Goal: Task Accomplishment & Management: Use online tool/utility

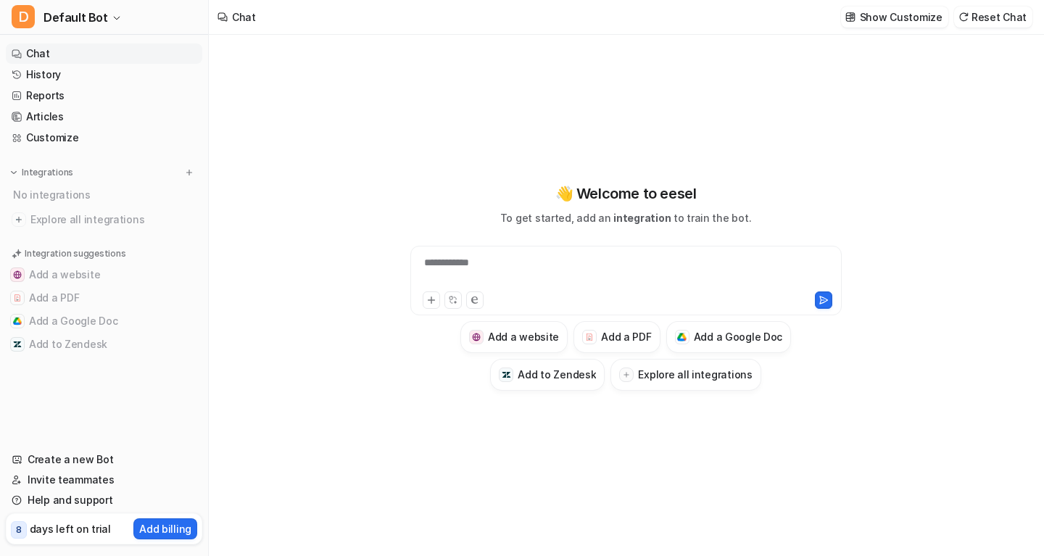
click at [426, 300] on icon at bounding box center [431, 300] width 10 height 10
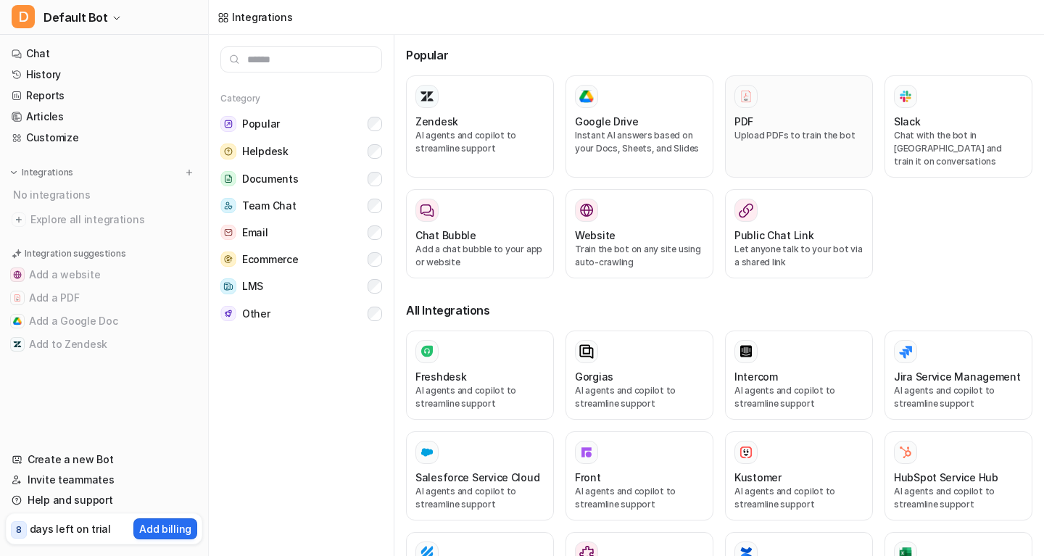
click at [757, 102] on div at bounding box center [746, 96] width 23 height 23
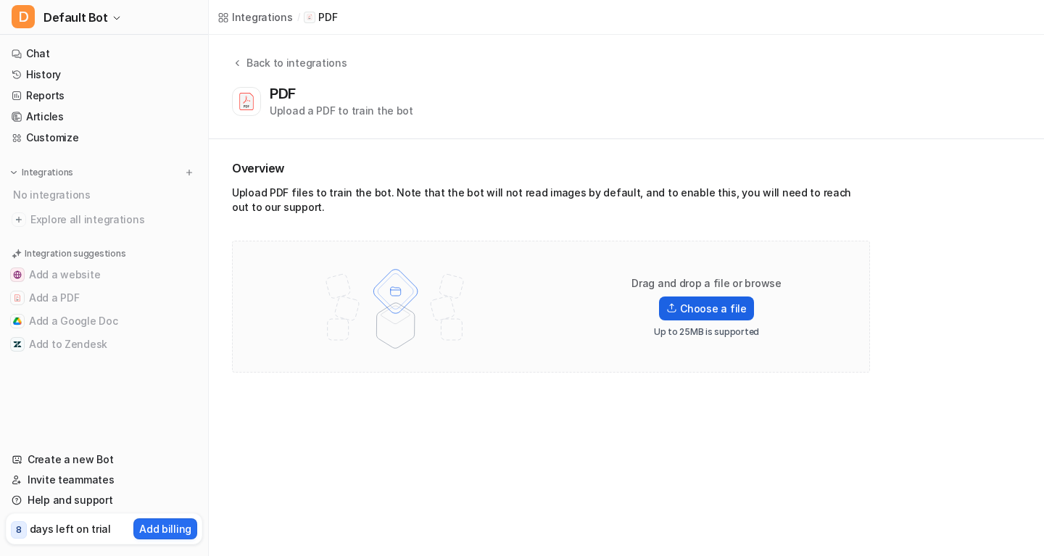
click at [693, 310] on label "Choose a file" at bounding box center [706, 309] width 94 height 24
click at [0, 0] on input "Choose a file" at bounding box center [0, 0] width 0 height 0
click at [44, 46] on link "Chat" at bounding box center [104, 54] width 197 height 20
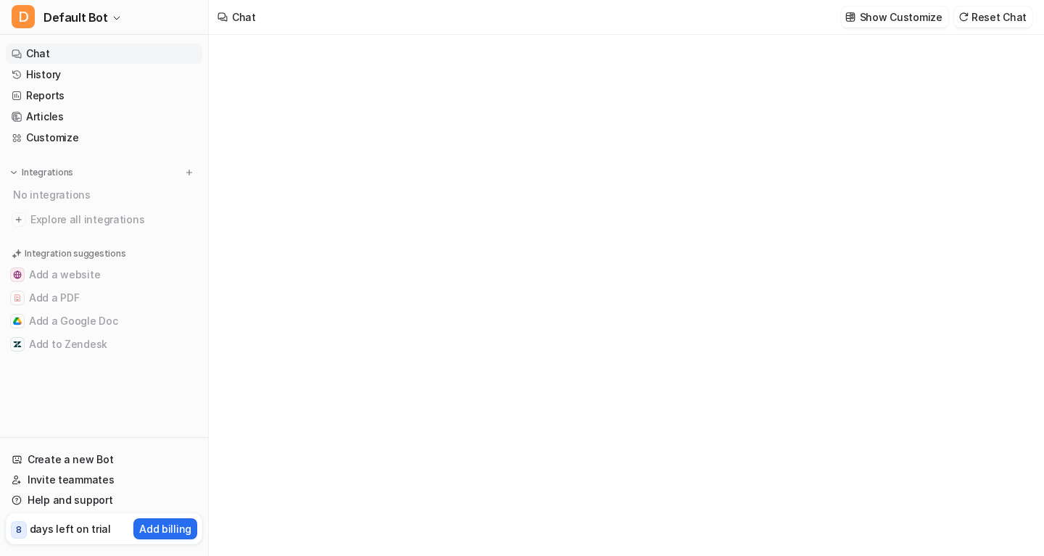
type textarea "**********"
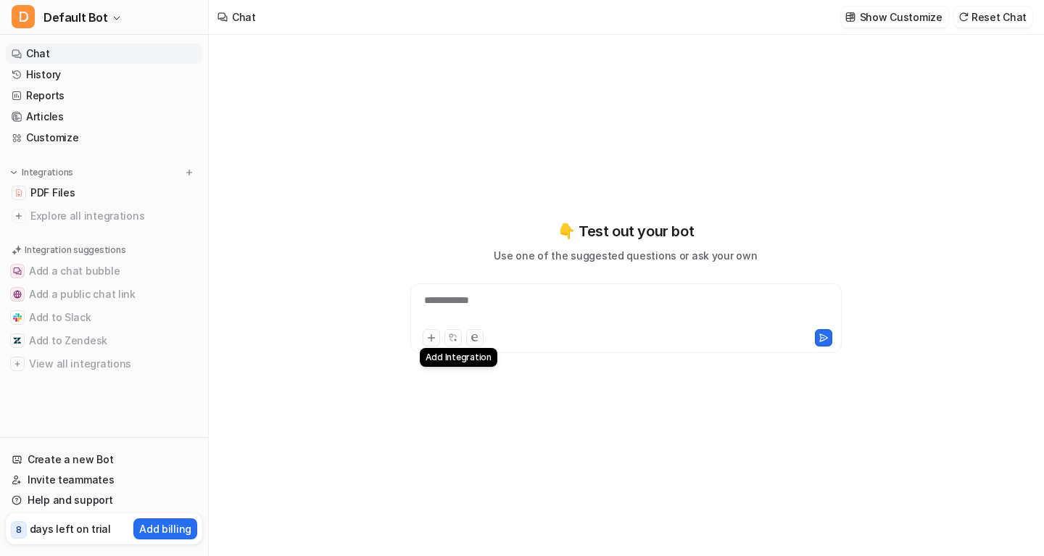
click at [432, 336] on icon at bounding box center [431, 338] width 10 height 10
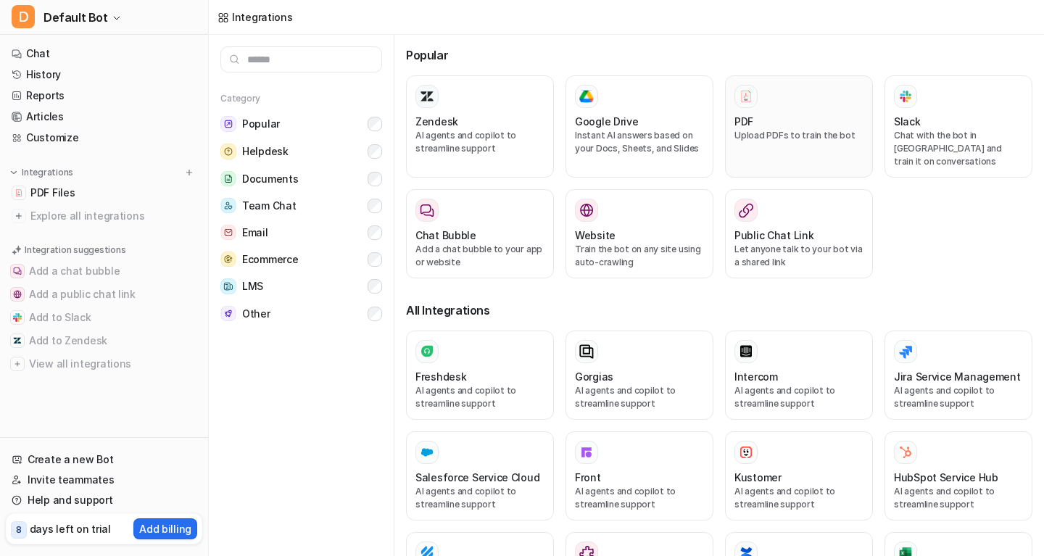
click at [773, 120] on div "PDF" at bounding box center [799, 121] width 129 height 15
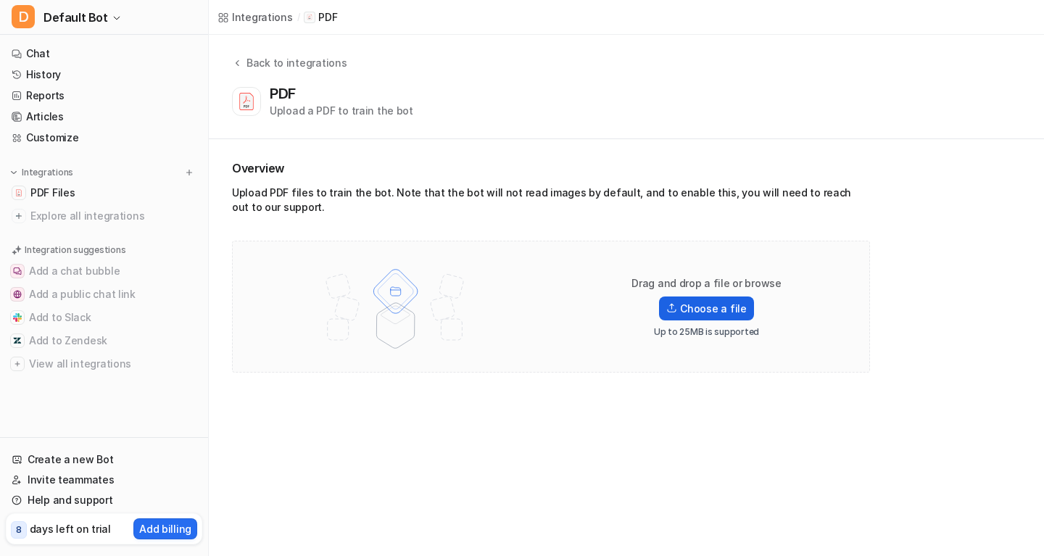
click at [715, 313] on label "Choose a file" at bounding box center [706, 309] width 94 height 24
click at [0, 0] on input "Choose a file" at bounding box center [0, 0] width 0 height 0
